Goal: Task Accomplishment & Management: Manage account settings

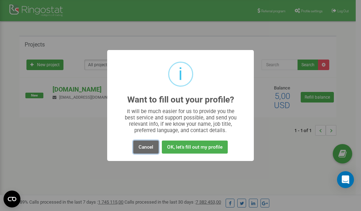
click at [146, 147] on button "Cancel" at bounding box center [145, 147] width 25 height 13
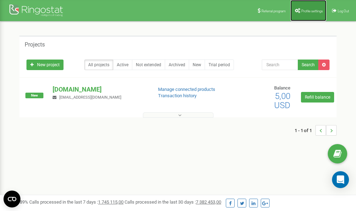
click at [309, 13] on link "Profile settings" at bounding box center [308, 10] width 36 height 21
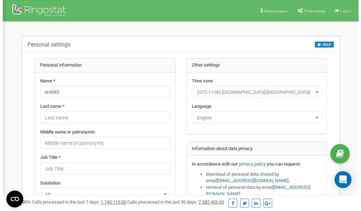
scroll to position [35, 0]
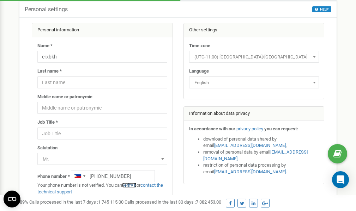
click at [133, 185] on link "verify it" at bounding box center [129, 185] width 14 height 5
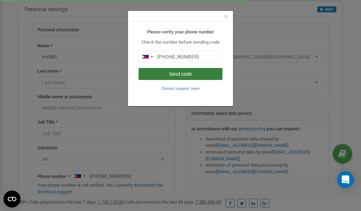
click at [189, 75] on button "Send code" at bounding box center [181, 74] width 84 height 12
